Goal: Task Accomplishment & Management: Manage account settings

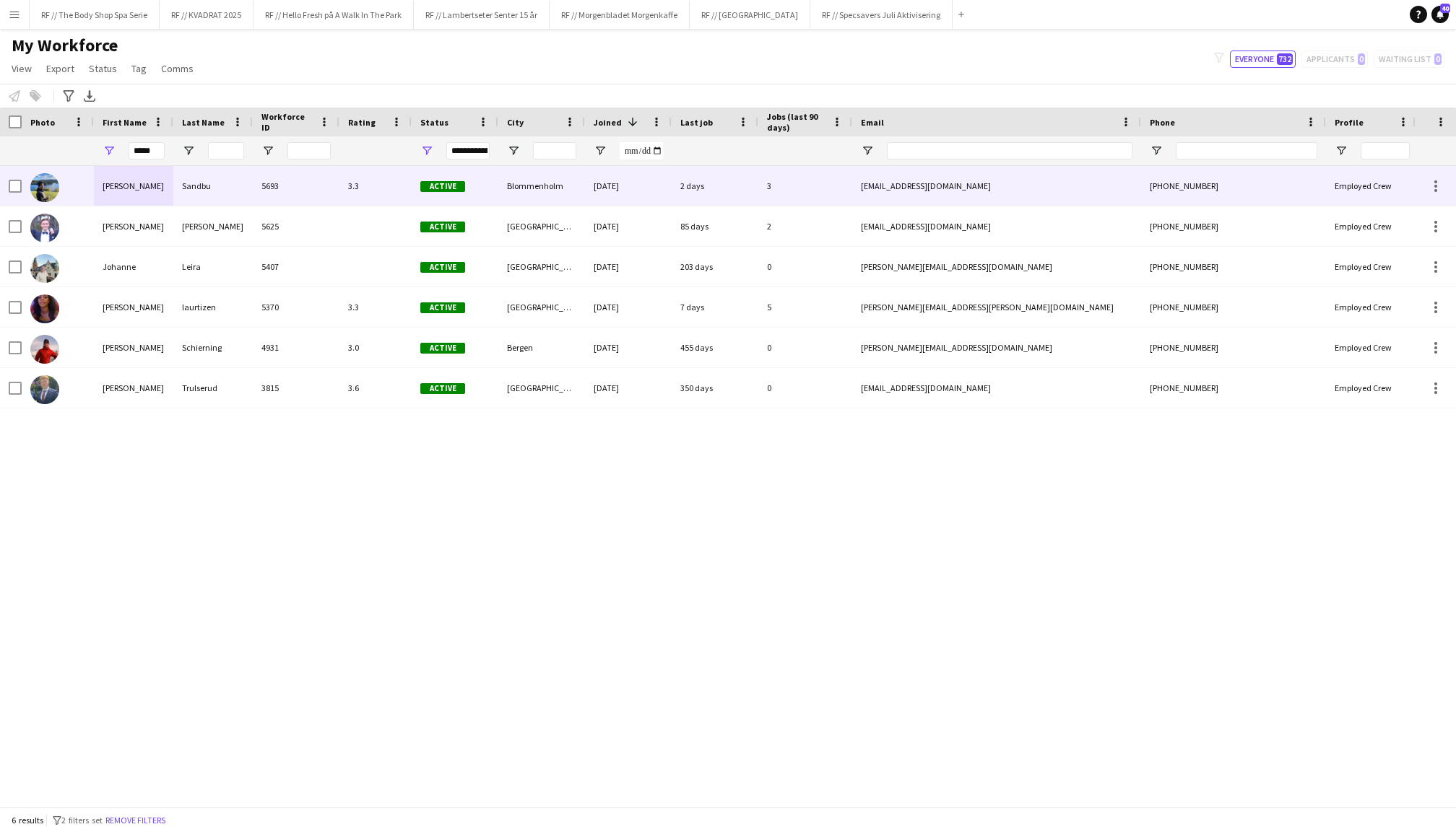
click at [136, 182] on div "Johan" at bounding box center [133, 186] width 79 height 40
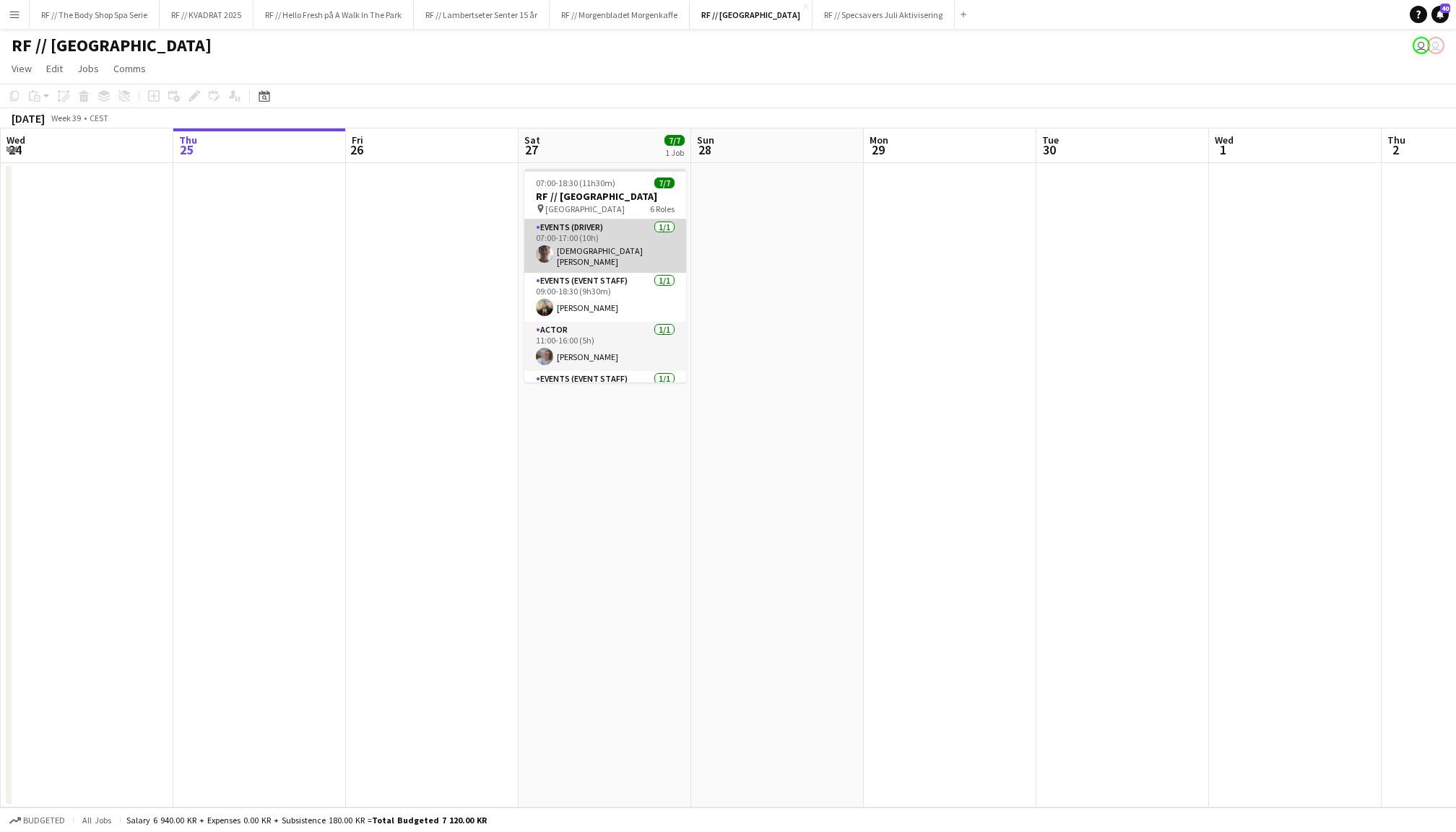
click at [602, 246] on app-card-role "Events (Driver) [DATE] 07:00-17:00 (10h) [PERSON_NAME]" at bounding box center [606, 246] width 162 height 54
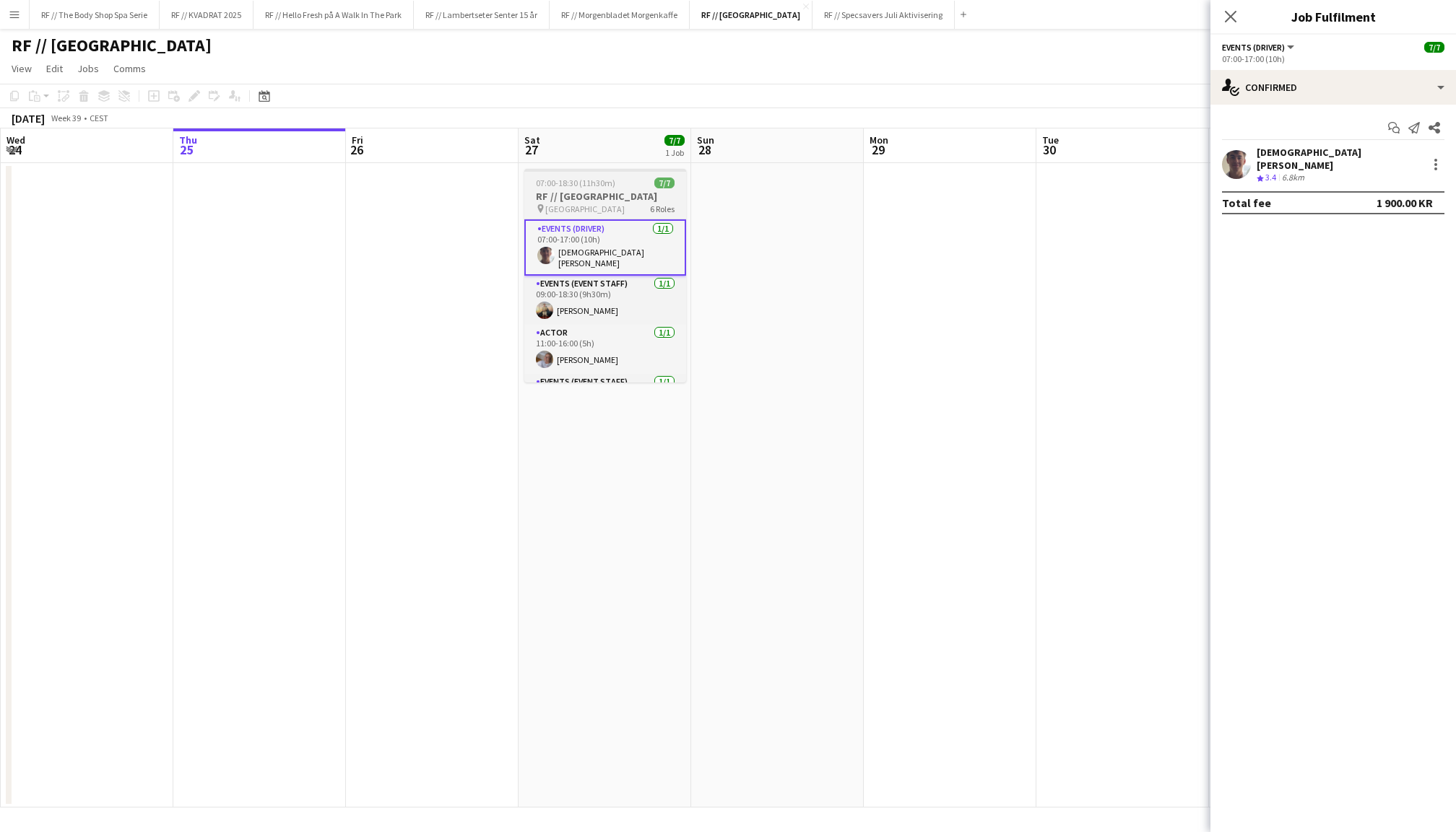
click at [603, 197] on h3 "RF // [GEOGRAPHIC_DATA]" at bounding box center [606, 196] width 162 height 13
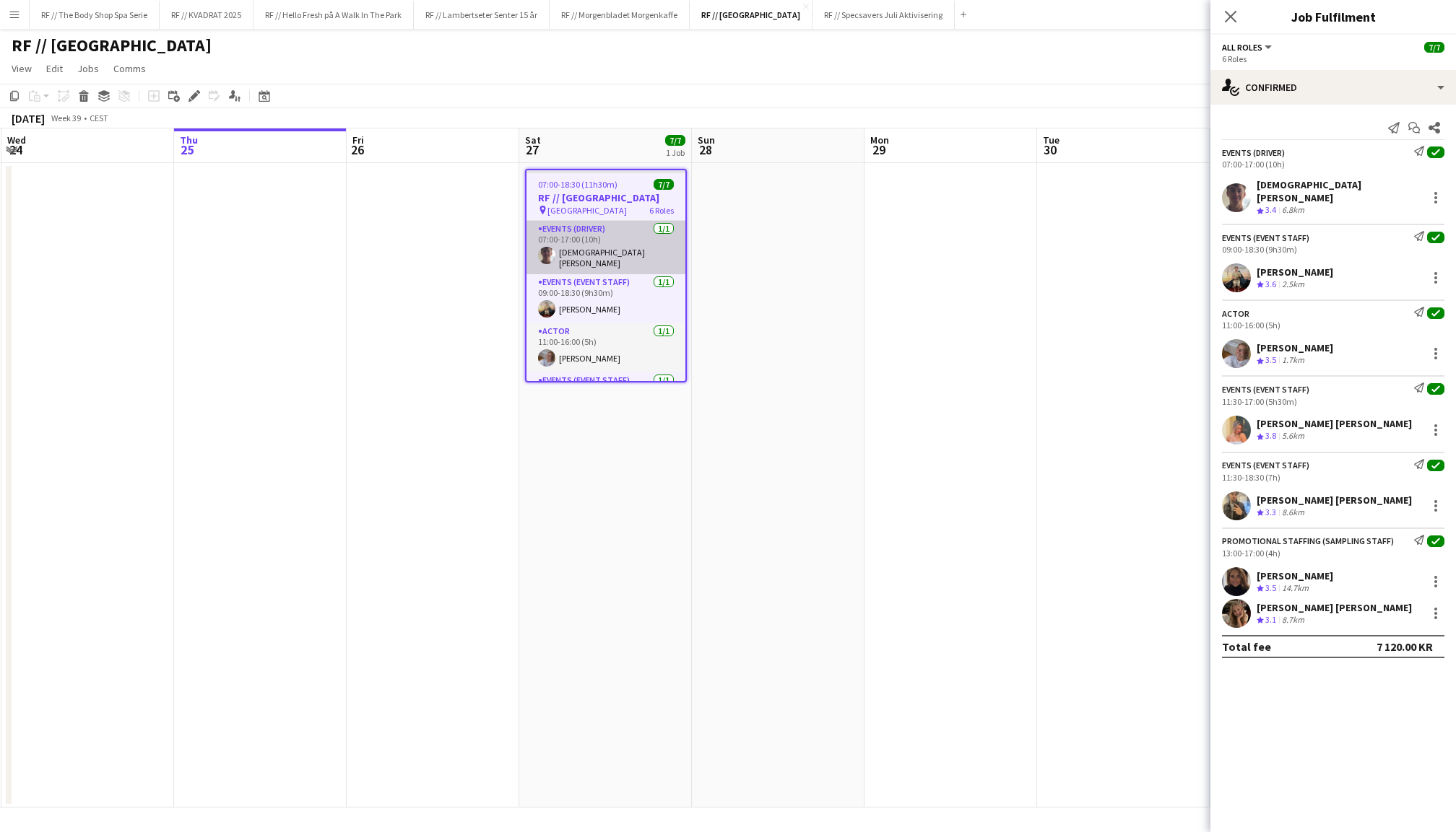
click at [606, 250] on app-card-role "Events (Driver) [DATE] 07:00-17:00 (10h) [PERSON_NAME]" at bounding box center [606, 247] width 159 height 54
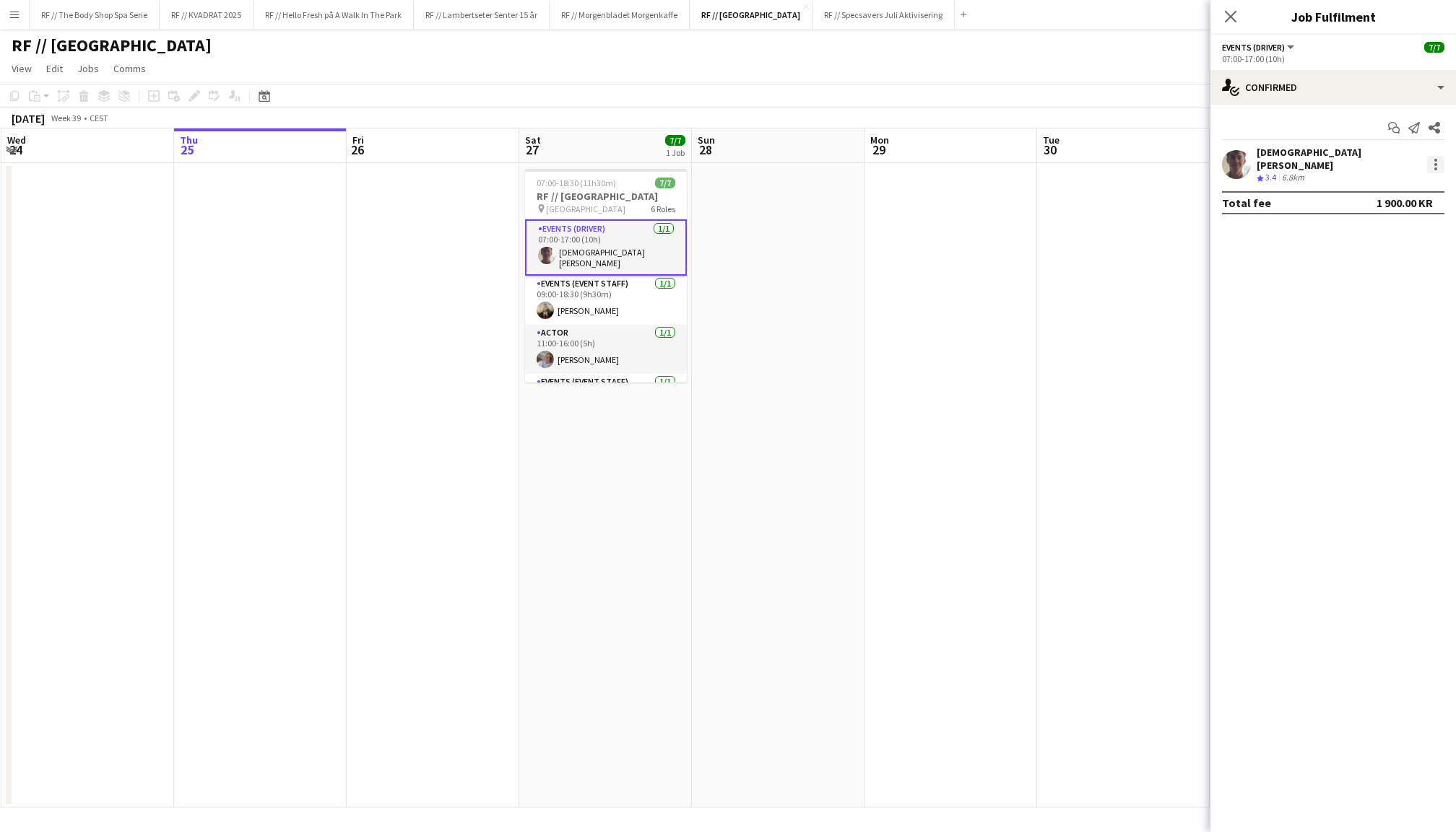
click at [1433, 159] on div at bounding box center [1436, 164] width 17 height 17
click at [1368, 318] on span "Remove" at bounding box center [1365, 324] width 43 height 12
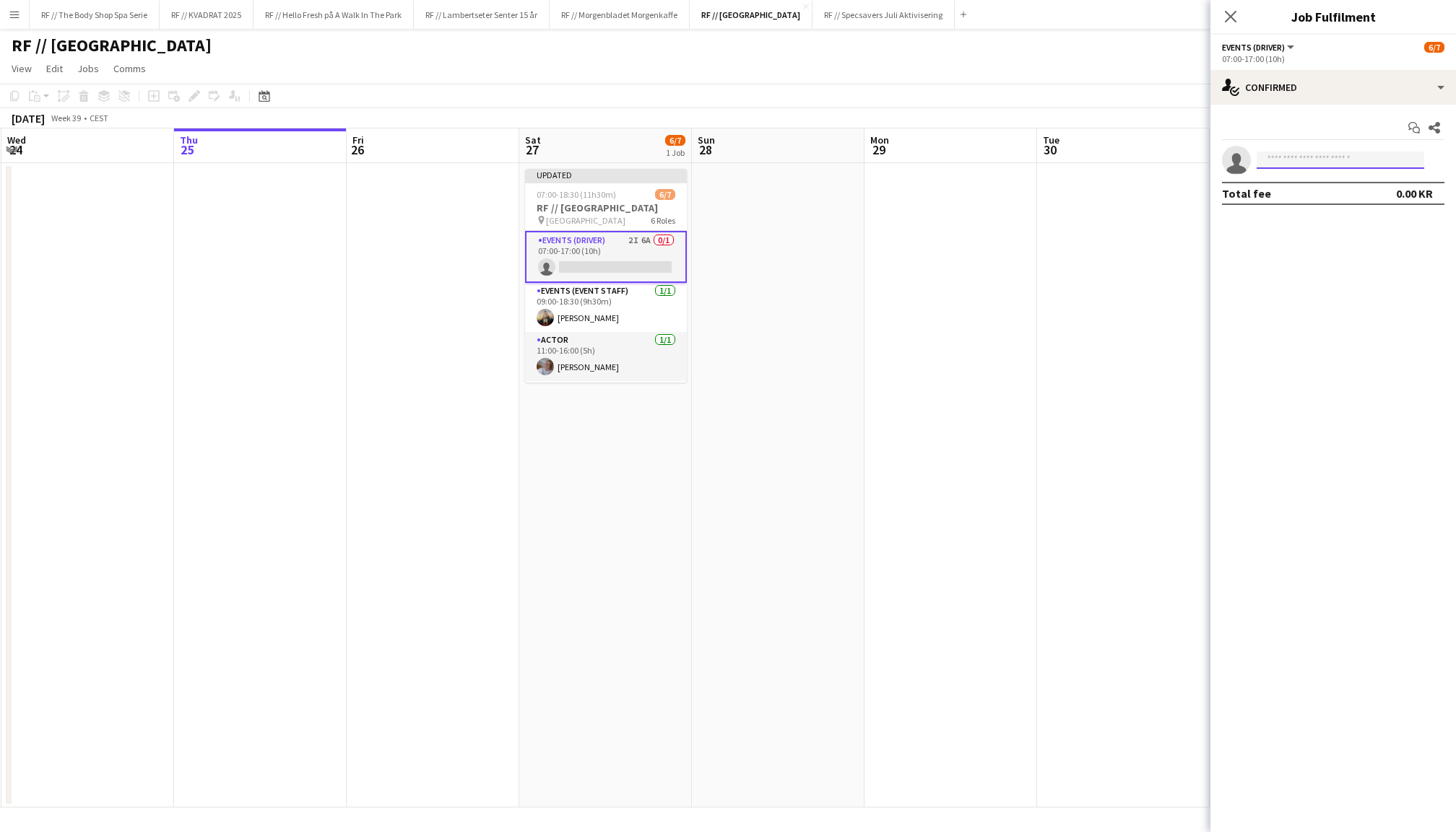
click at [1313, 156] on input at bounding box center [1340, 160] width 168 height 17
type input "*********"
click at [1317, 187] on span "[EMAIL_ADDRESS][DOMAIN_NAME]" at bounding box center [1340, 191] width 144 height 11
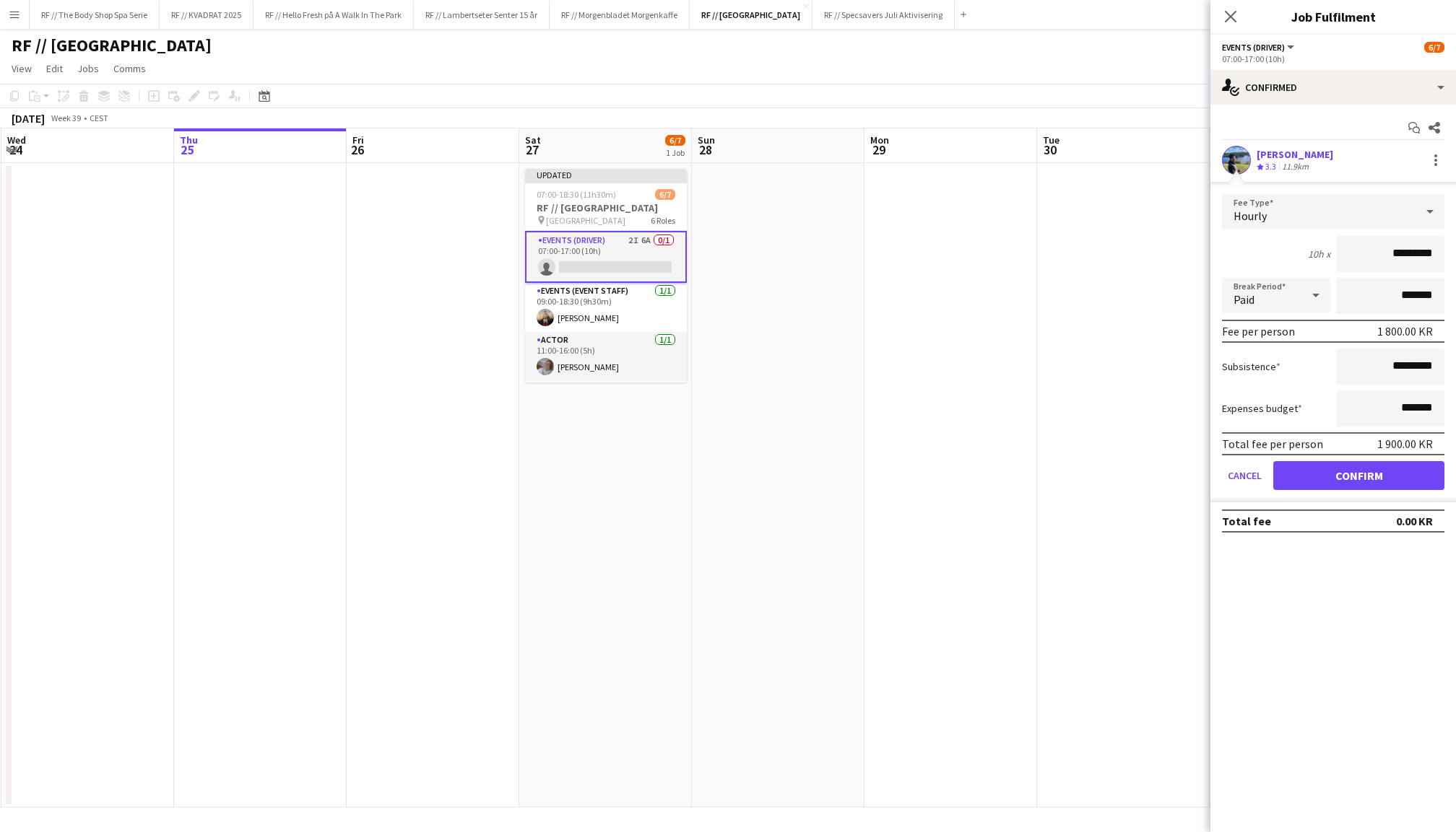
click at [1348, 488] on button "Confirm" at bounding box center [1358, 475] width 171 height 29
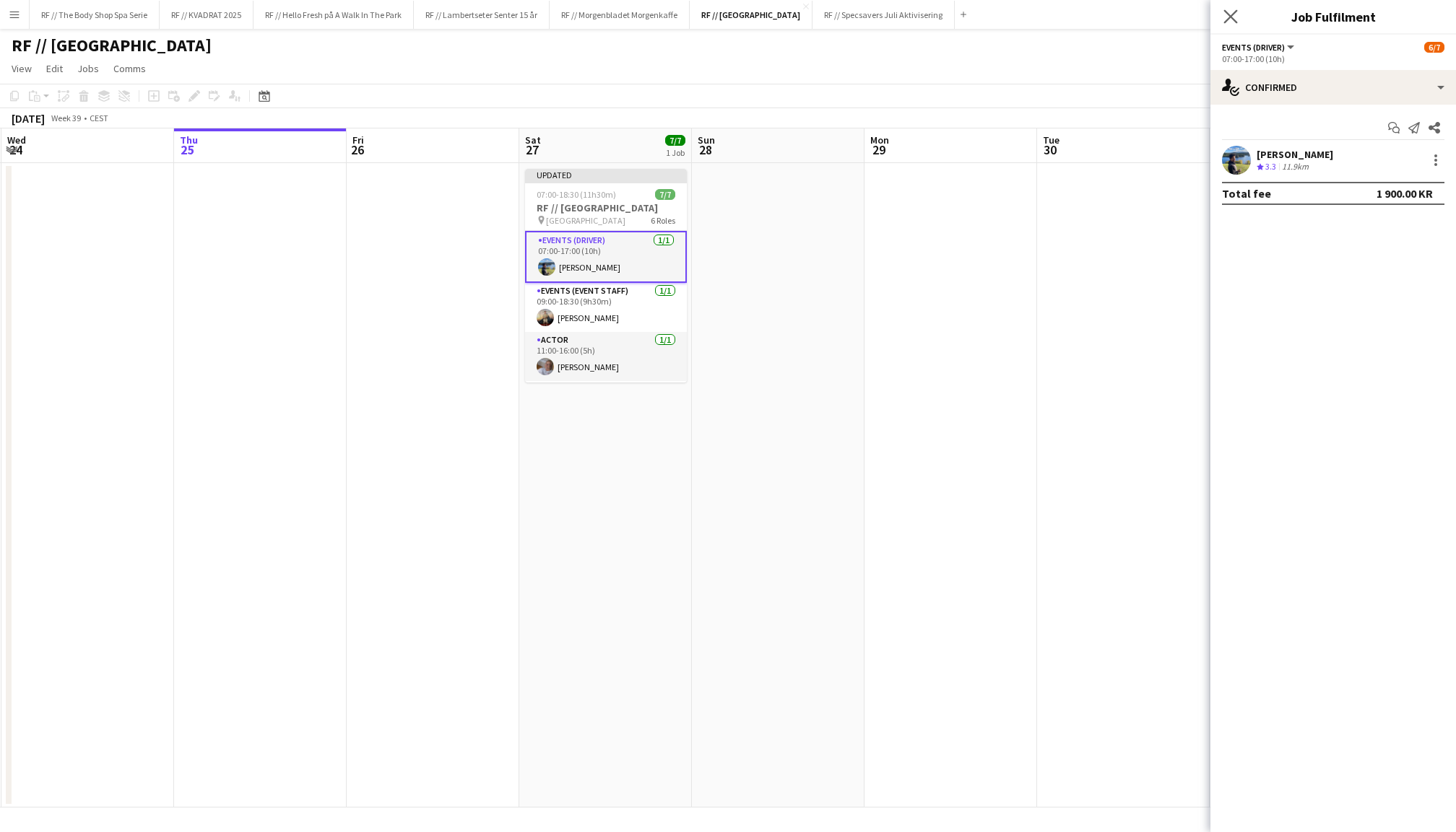
click at [1231, 8] on app-icon "Close pop-in" at bounding box center [1231, 17] width 21 height 21
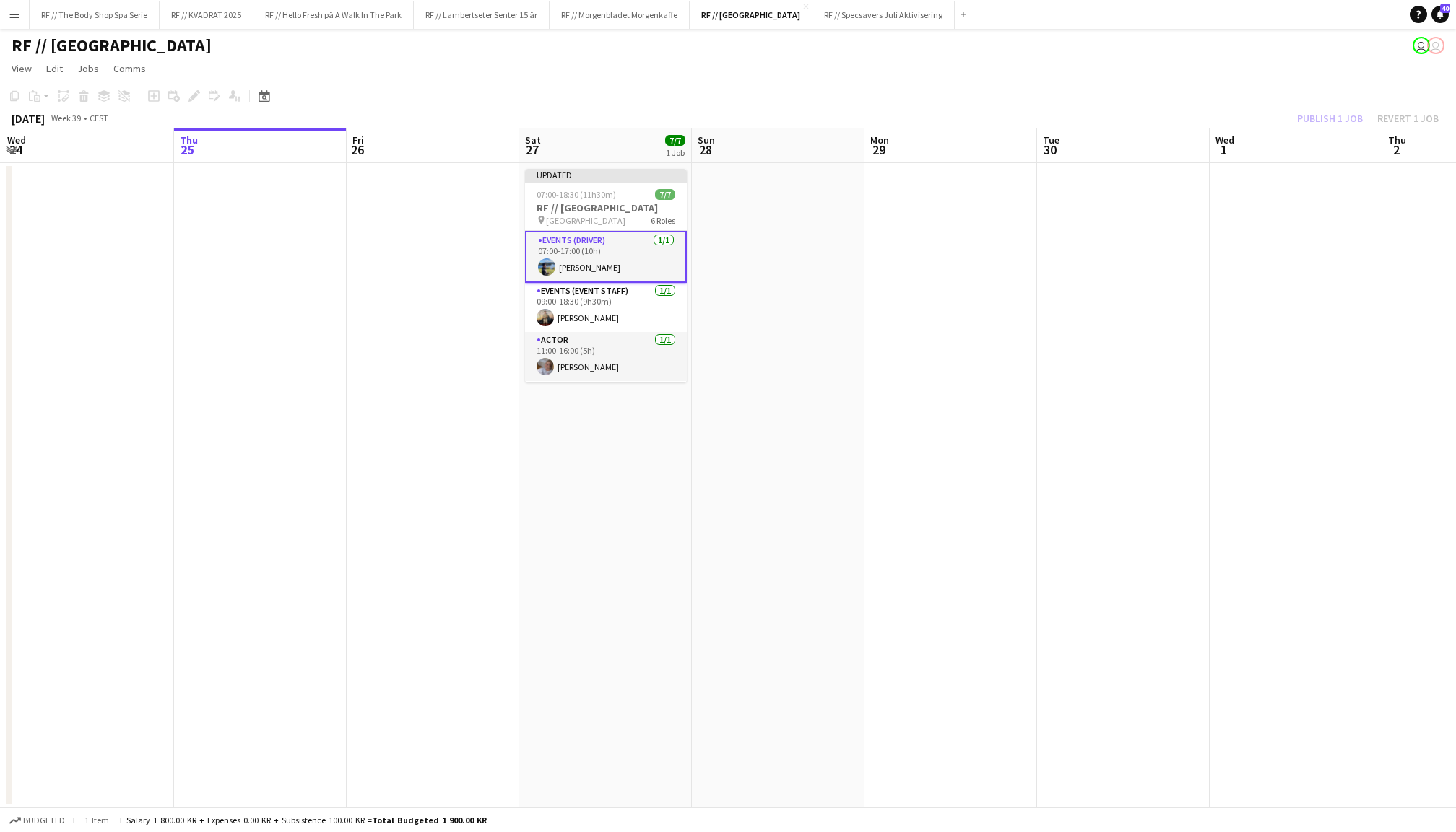
click at [1323, 111] on div "Publish 1 job Revert 1 job" at bounding box center [1368, 118] width 176 height 19
click at [1323, 111] on button "Publish 1 job" at bounding box center [1330, 118] width 77 height 19
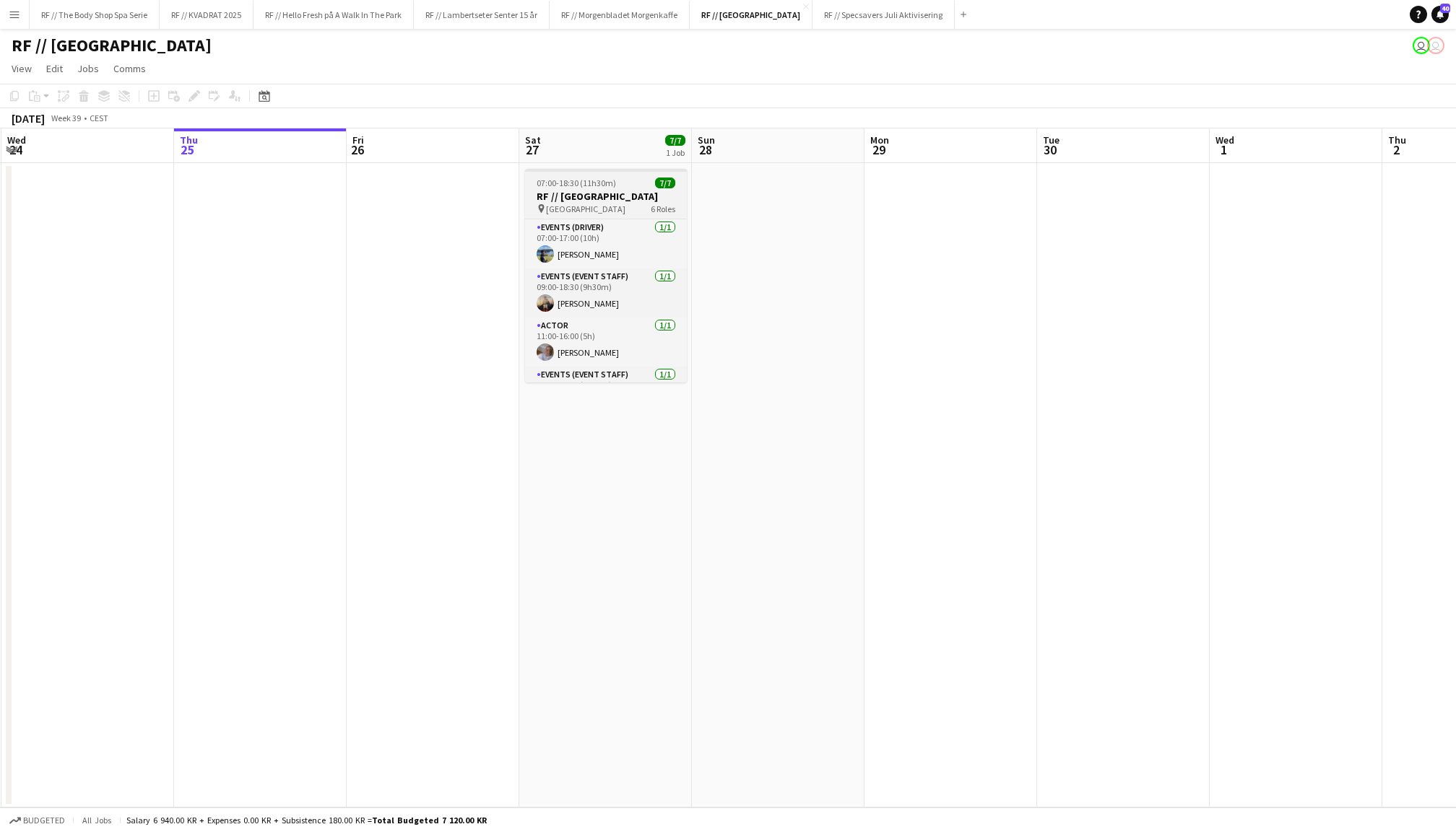
click at [599, 198] on h3 "RF // [GEOGRAPHIC_DATA]" at bounding box center [606, 196] width 162 height 13
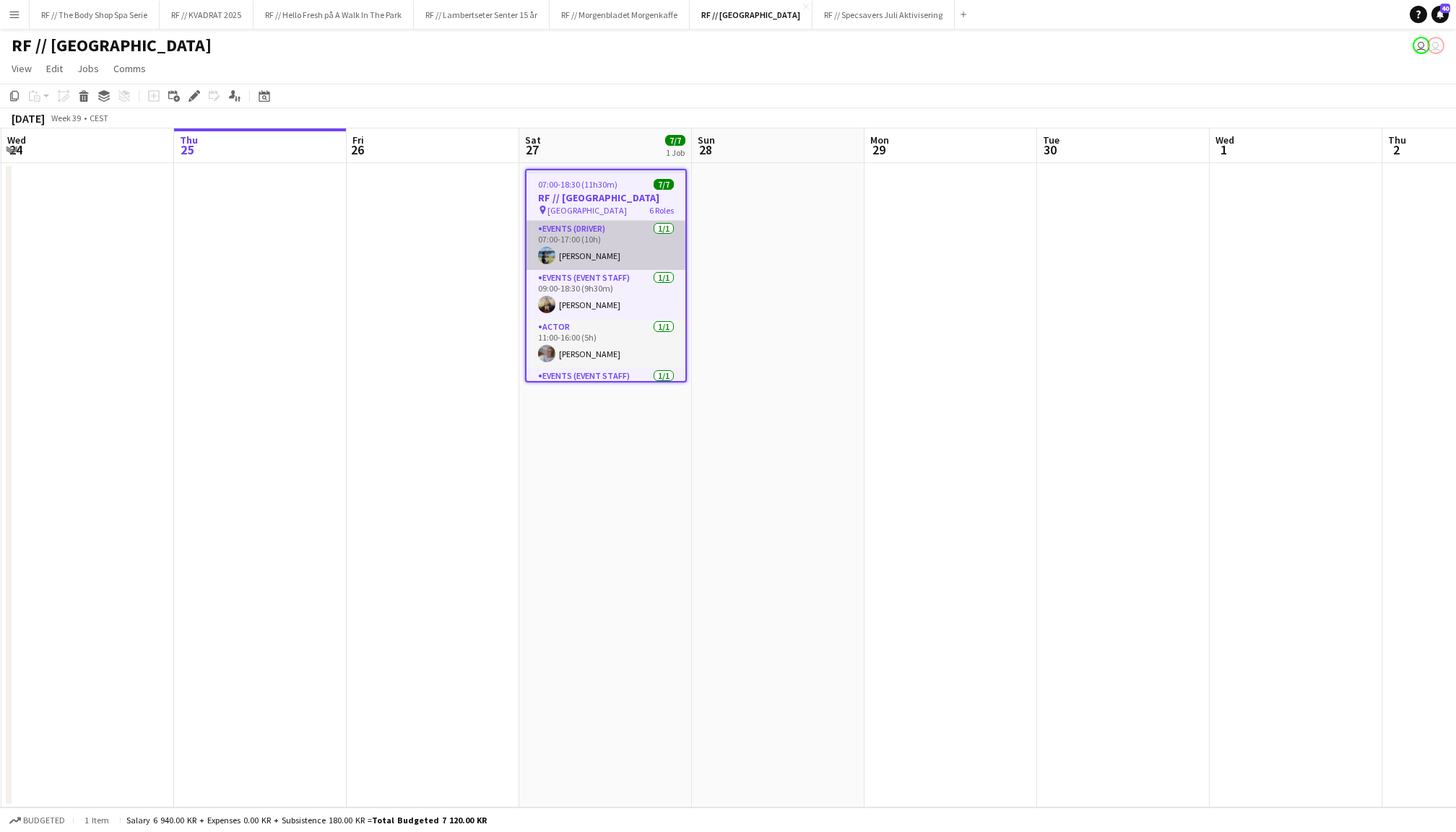
click at [622, 246] on app-card-role "Events (Driver) [DATE] 07:00-17:00 (10h) [PERSON_NAME]" at bounding box center [606, 245] width 159 height 49
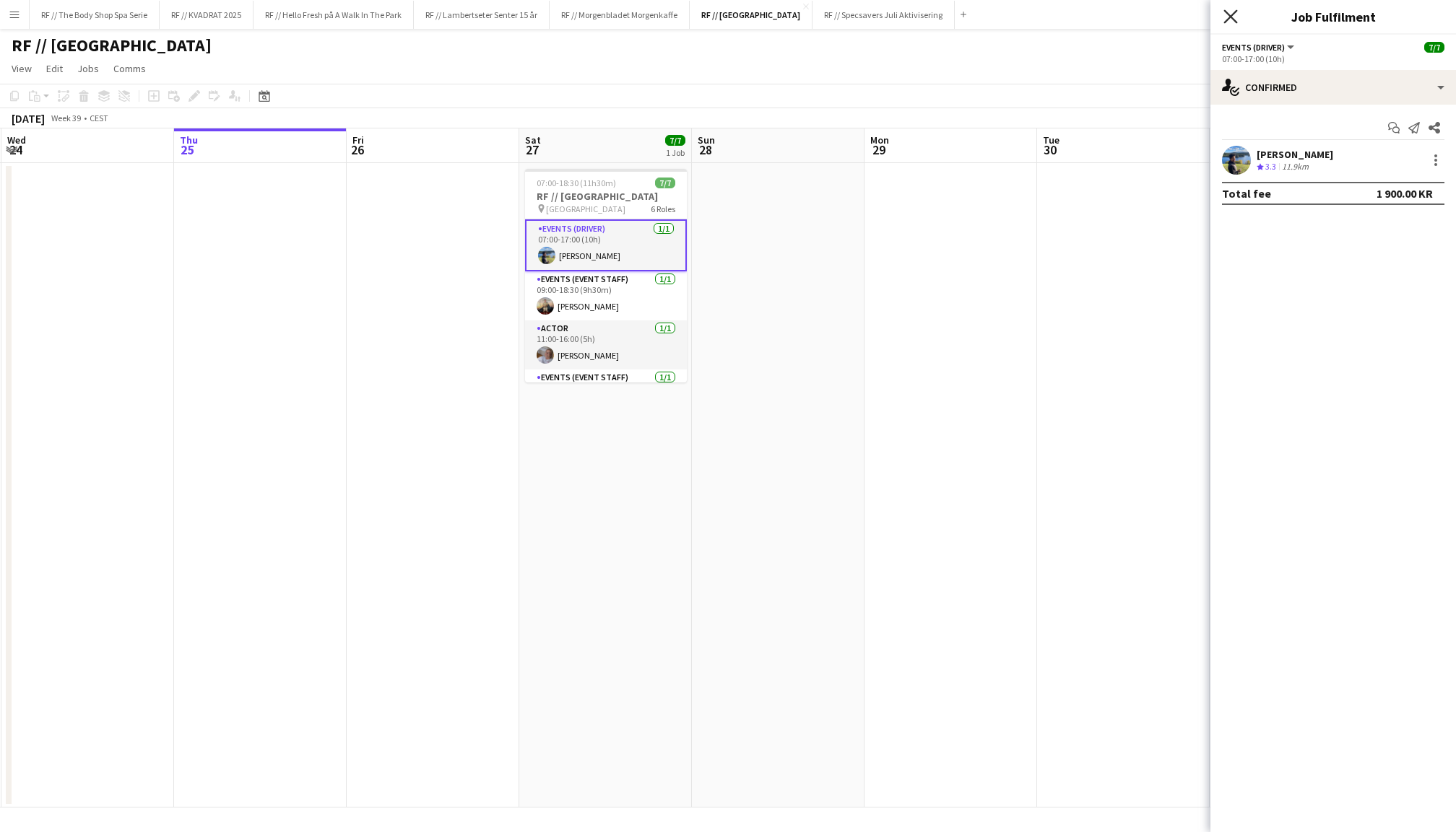
click at [1229, 22] on icon "Close pop-in" at bounding box center [1230, 16] width 14 height 14
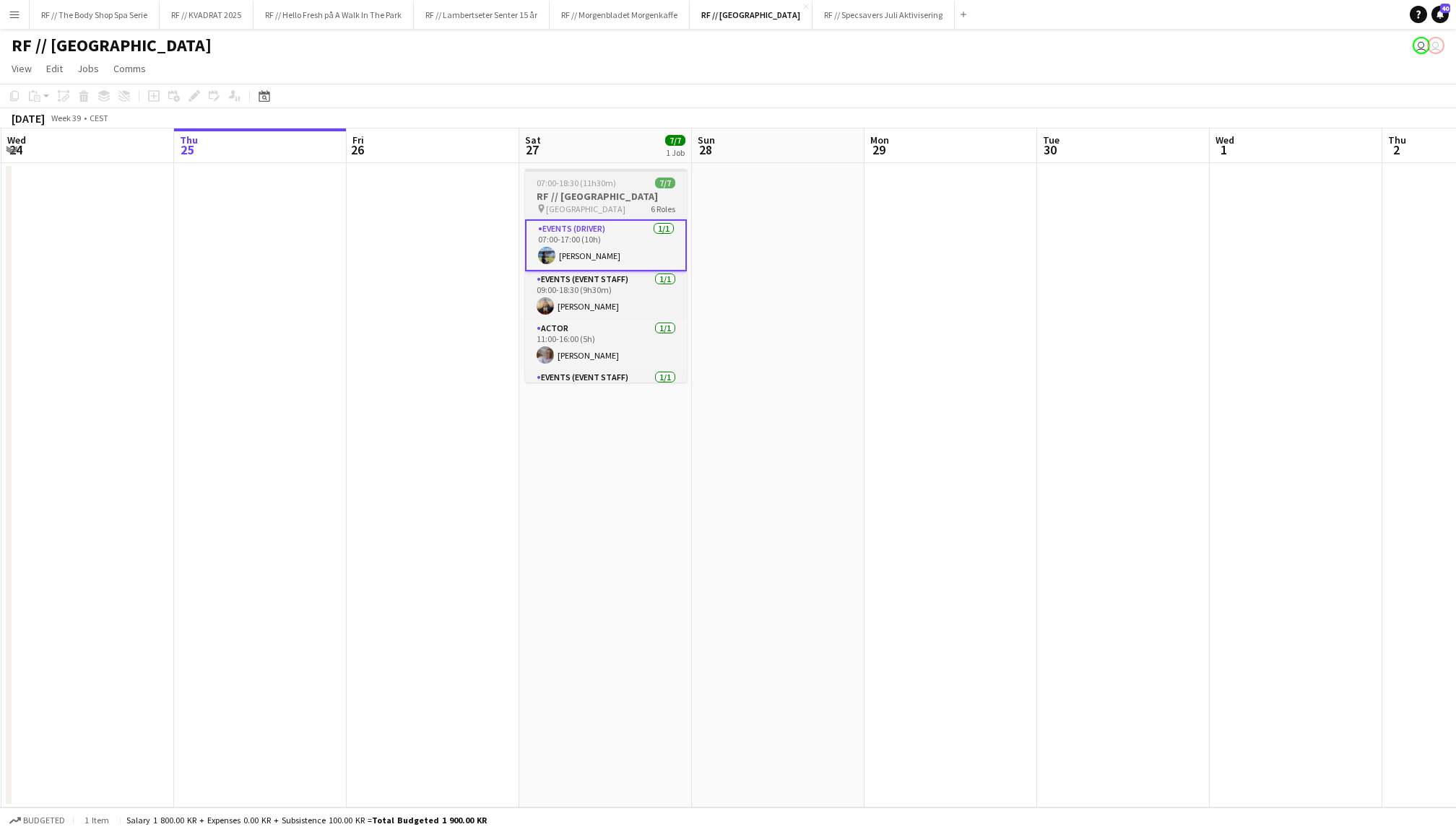
click at [622, 178] on div "07:00-18:30 (11h30m) 7/7" at bounding box center [606, 183] width 162 height 11
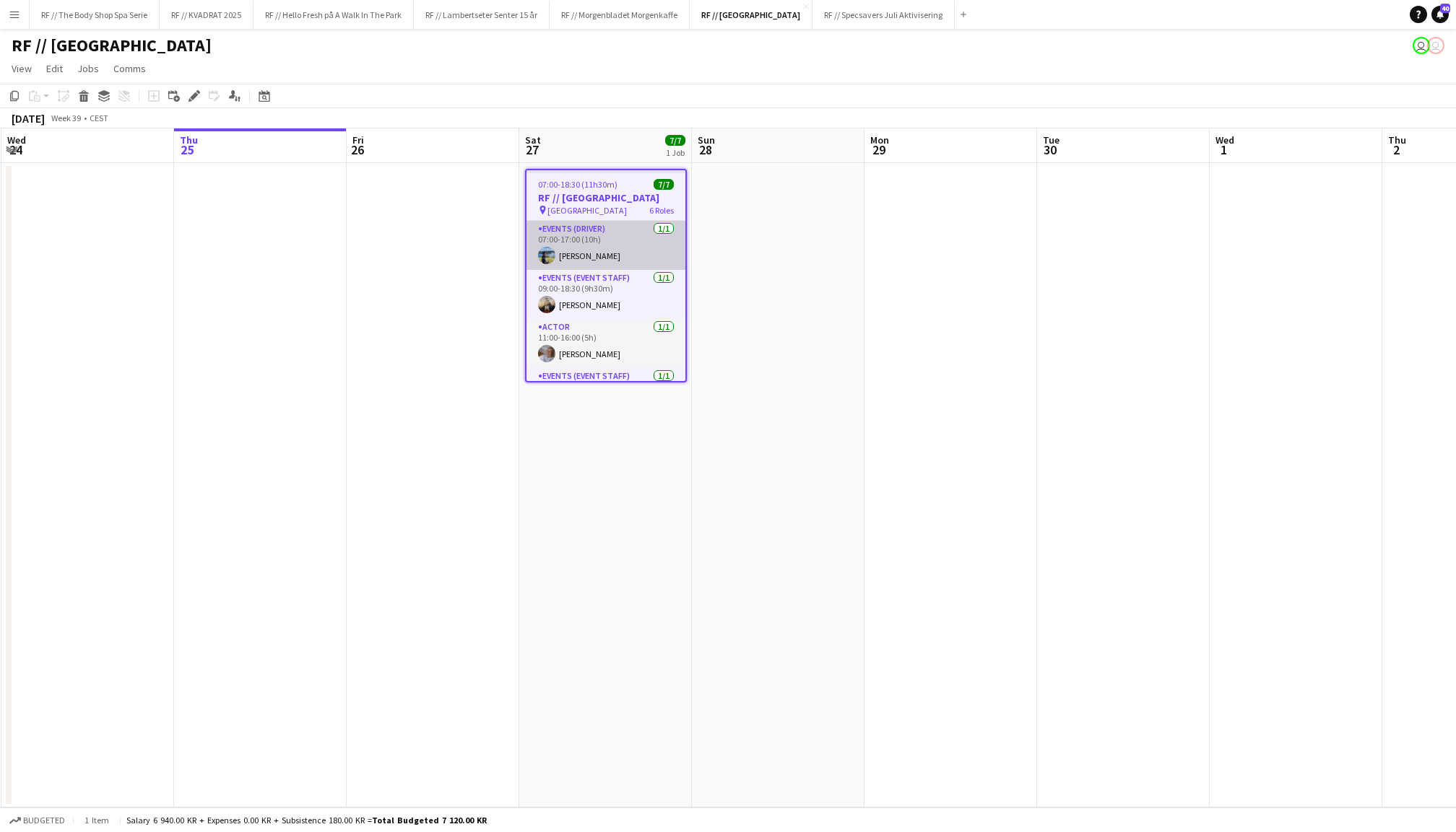
click at [610, 243] on app-card-role "Events (Driver) [DATE] 07:00-17:00 (10h) [PERSON_NAME]" at bounding box center [606, 245] width 159 height 49
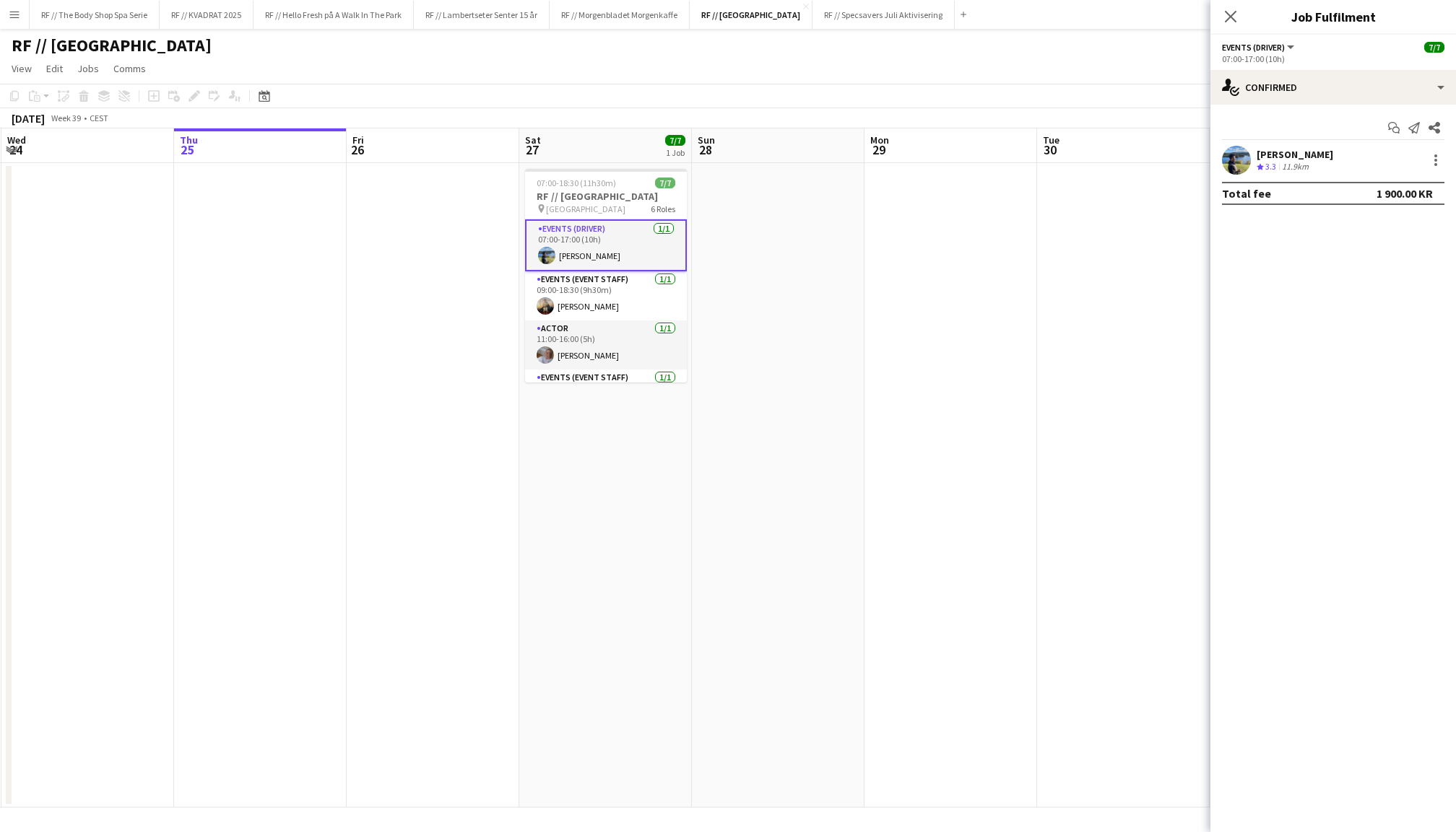
click at [1239, 159] on app-user-avatar at bounding box center [1236, 160] width 29 height 29
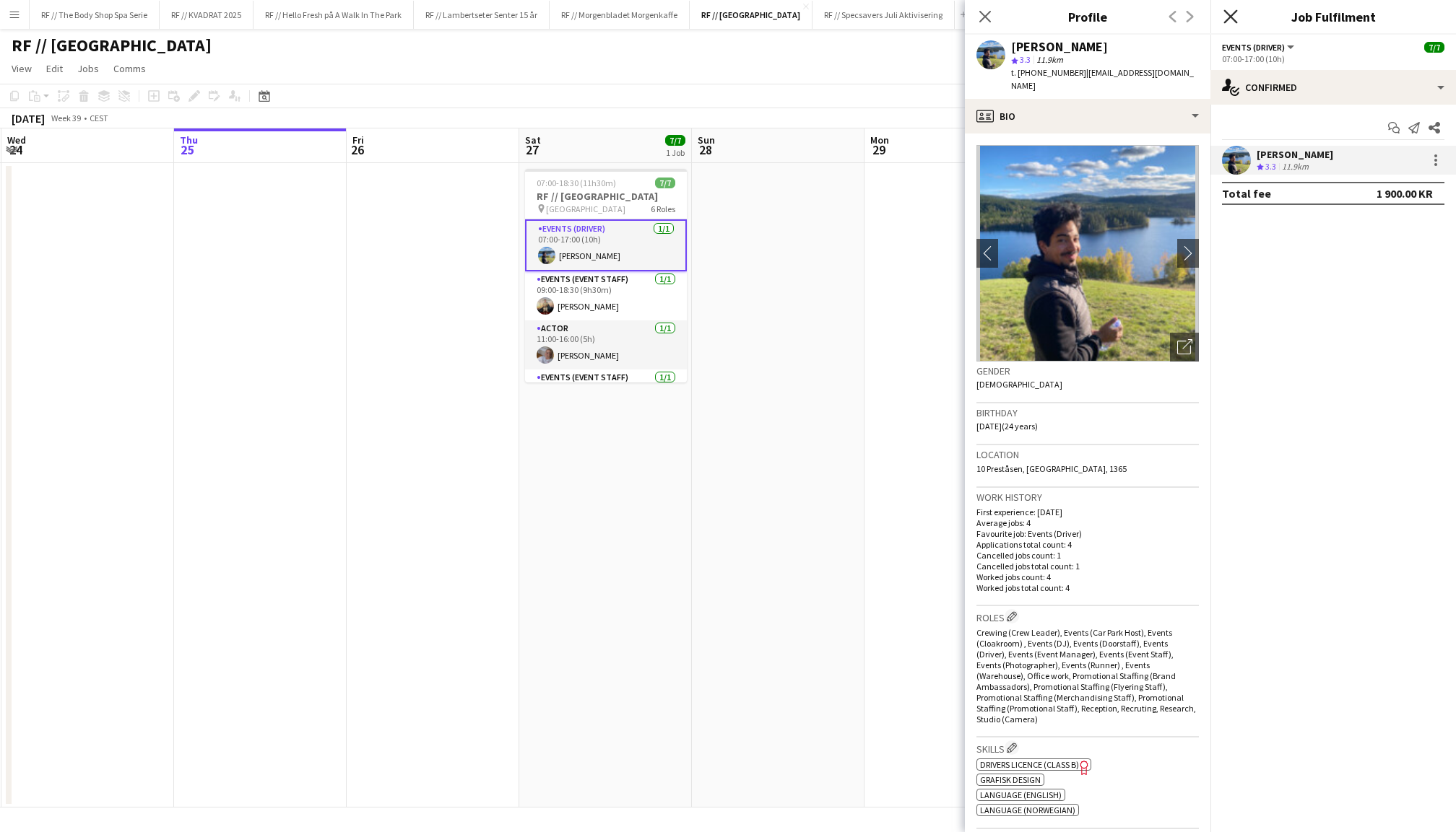
click at [1232, 14] on icon at bounding box center [1230, 16] width 14 height 14
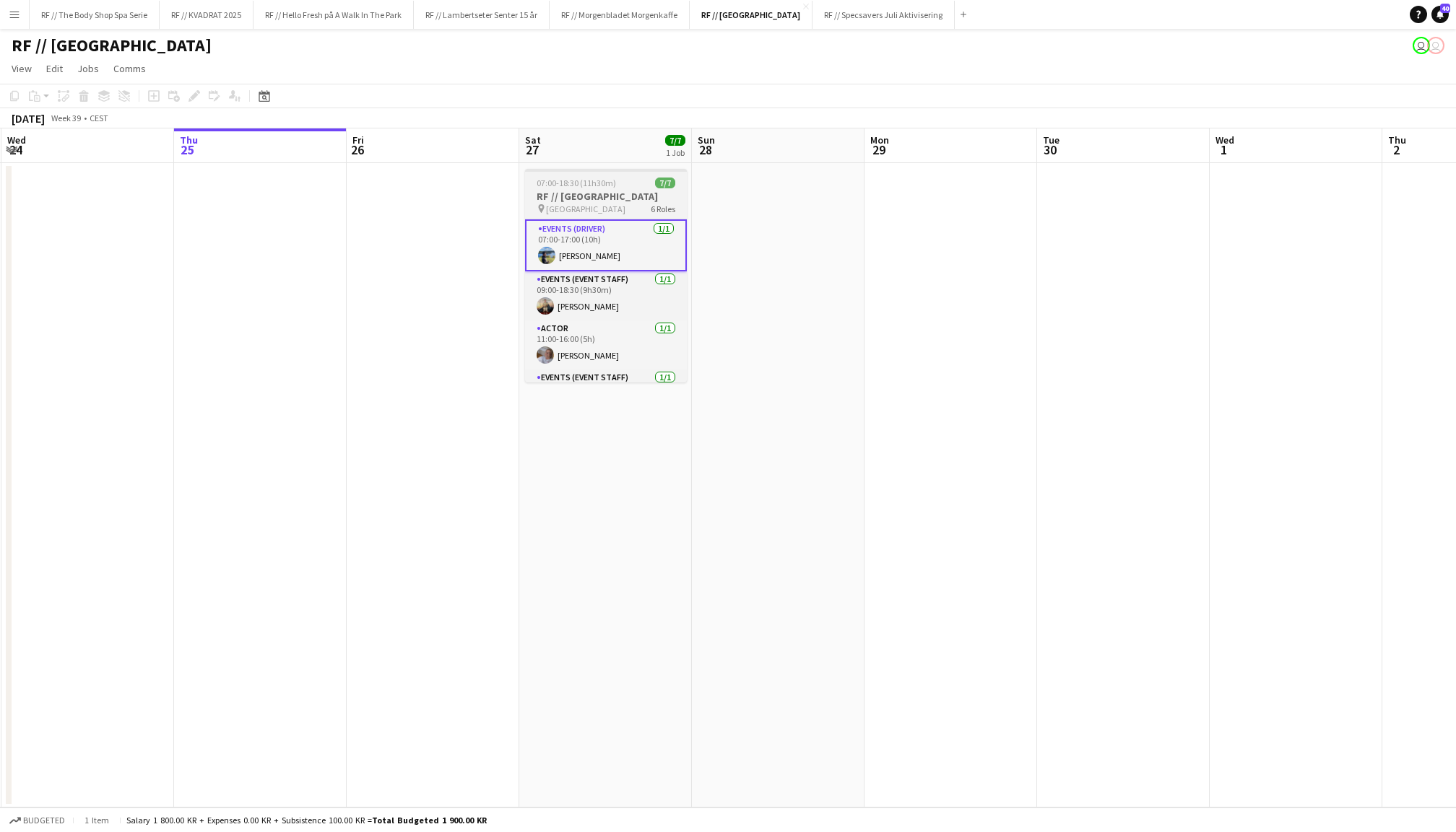
click at [624, 202] on h3 "RF // [GEOGRAPHIC_DATA]" at bounding box center [606, 196] width 162 height 13
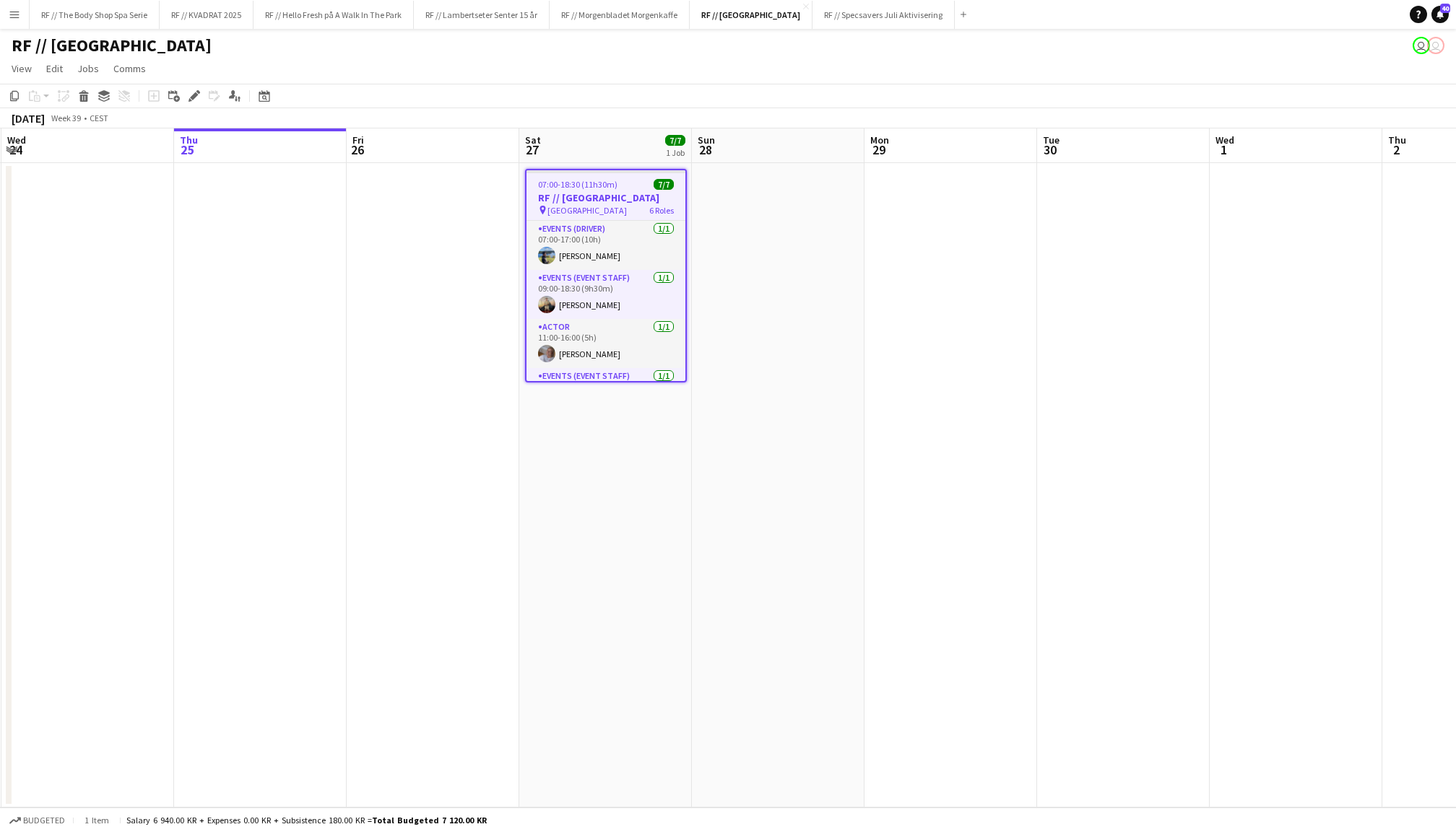
click at [816, 283] on app-date-cell at bounding box center [778, 485] width 172 height 645
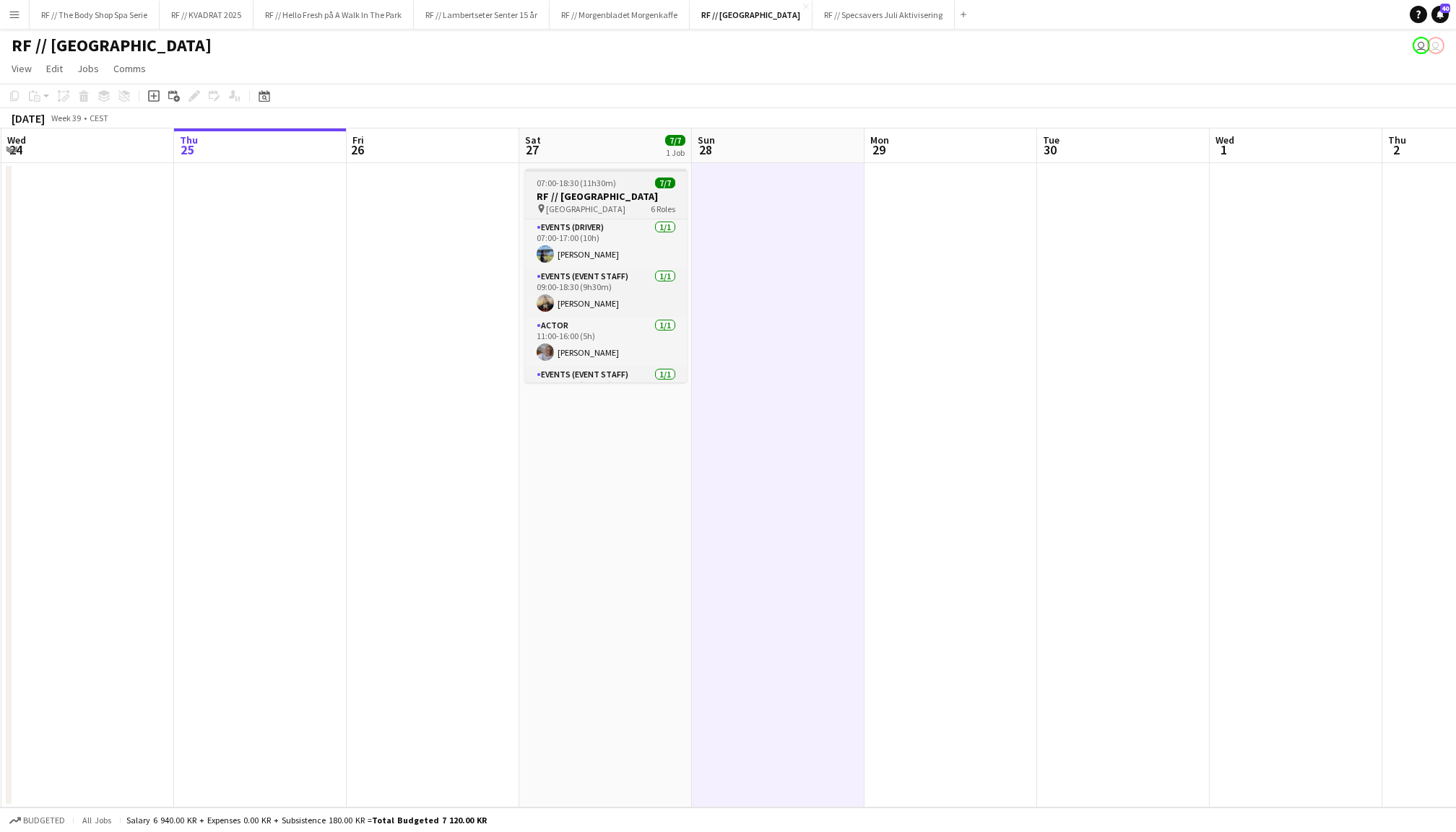
click at [641, 190] on h3 "RF // [GEOGRAPHIC_DATA]" at bounding box center [606, 196] width 162 height 13
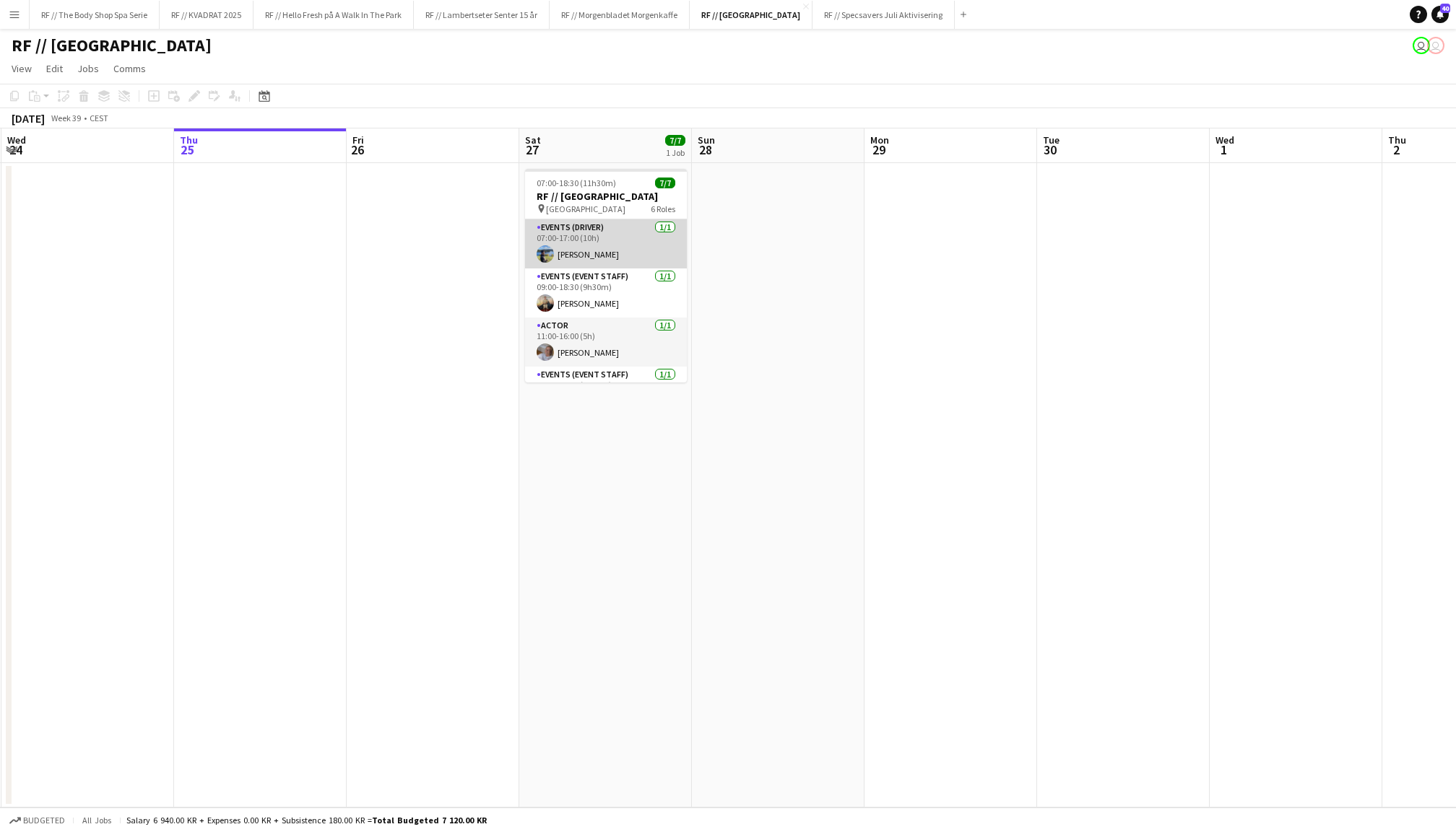
click at [595, 247] on app-card-role "Events (Driver) [DATE] 07:00-17:00 (10h) [PERSON_NAME]" at bounding box center [606, 243] width 162 height 49
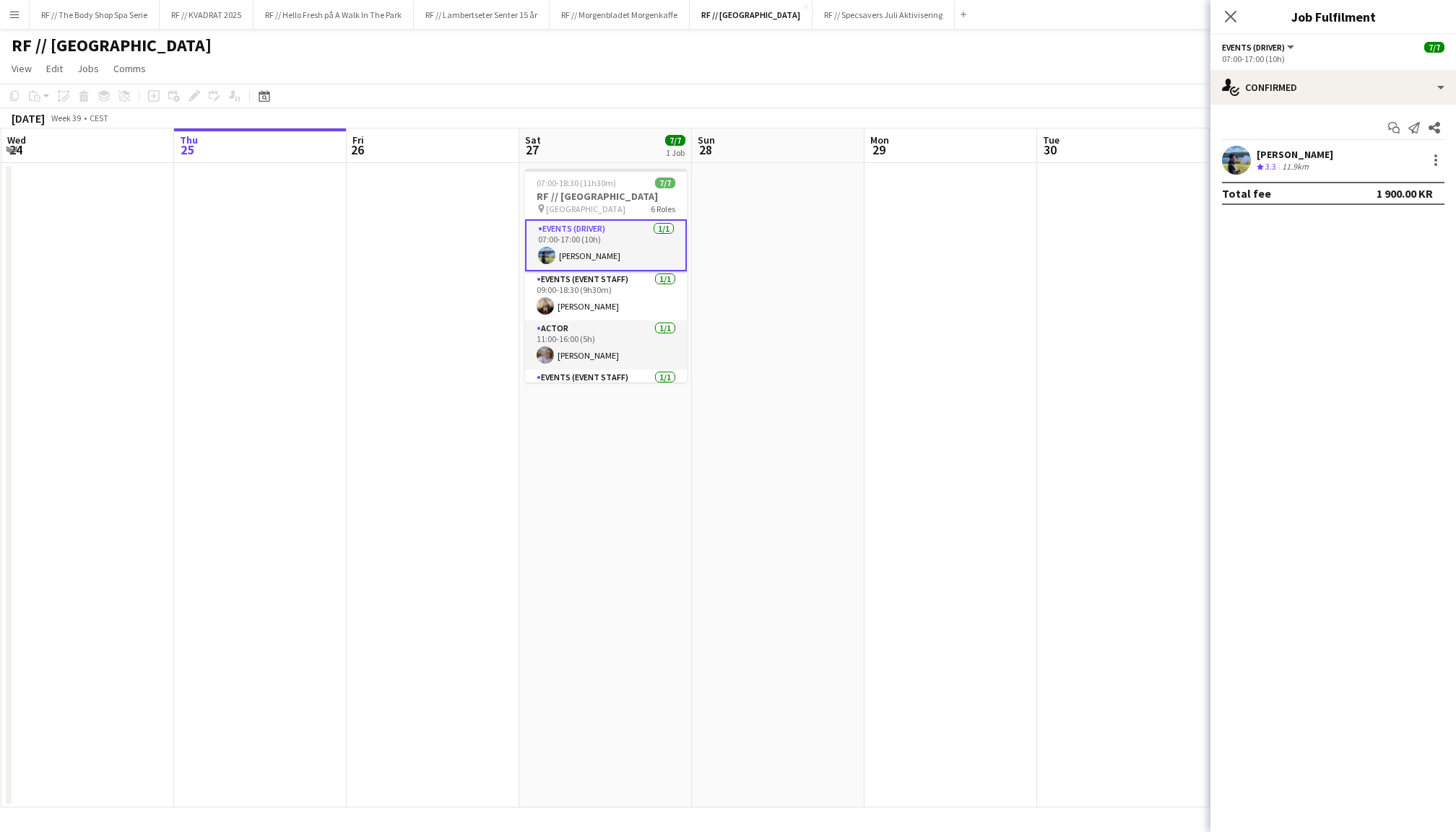
click at [1244, 162] on app-user-avatar at bounding box center [1236, 160] width 29 height 29
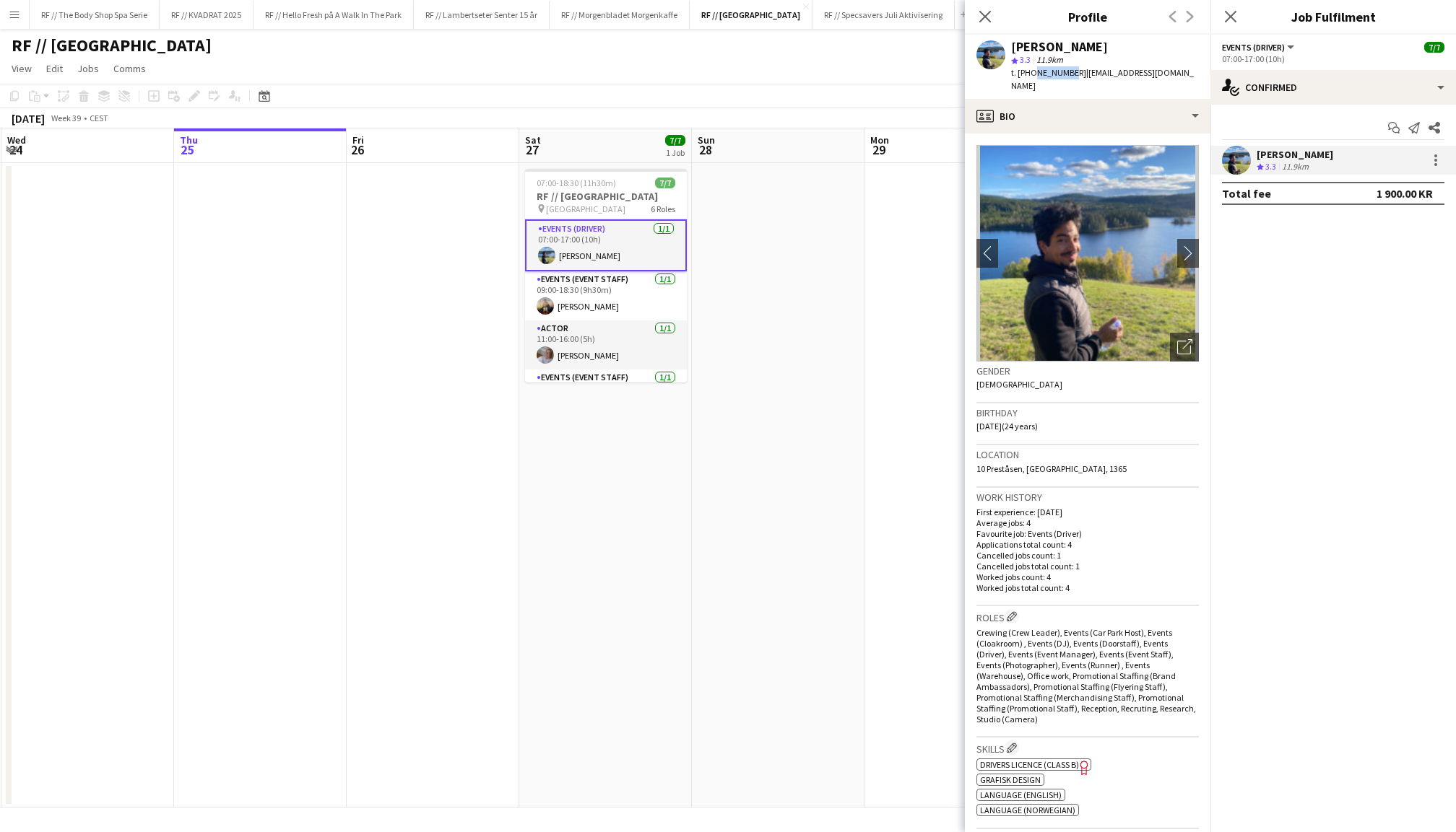
drag, startPoint x: 1064, startPoint y: 73, endPoint x: 1032, endPoint y: 73, distance: 32.0
click at [1032, 73] on span "t. [PHONE_NUMBER]" at bounding box center [1048, 73] width 75 height 11
copy span "46443659"
